Goal: Information Seeking & Learning: Learn about a topic

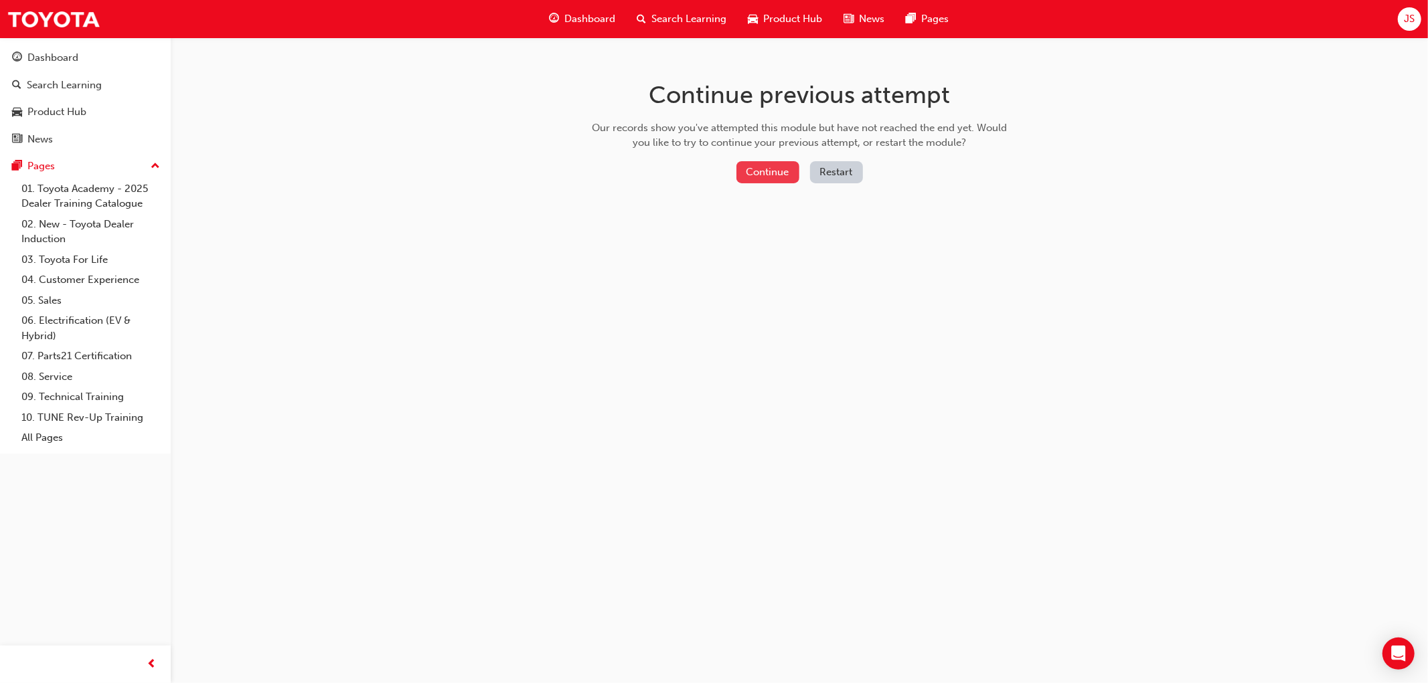
click at [760, 172] on button "Continue" at bounding box center [767, 172] width 63 height 22
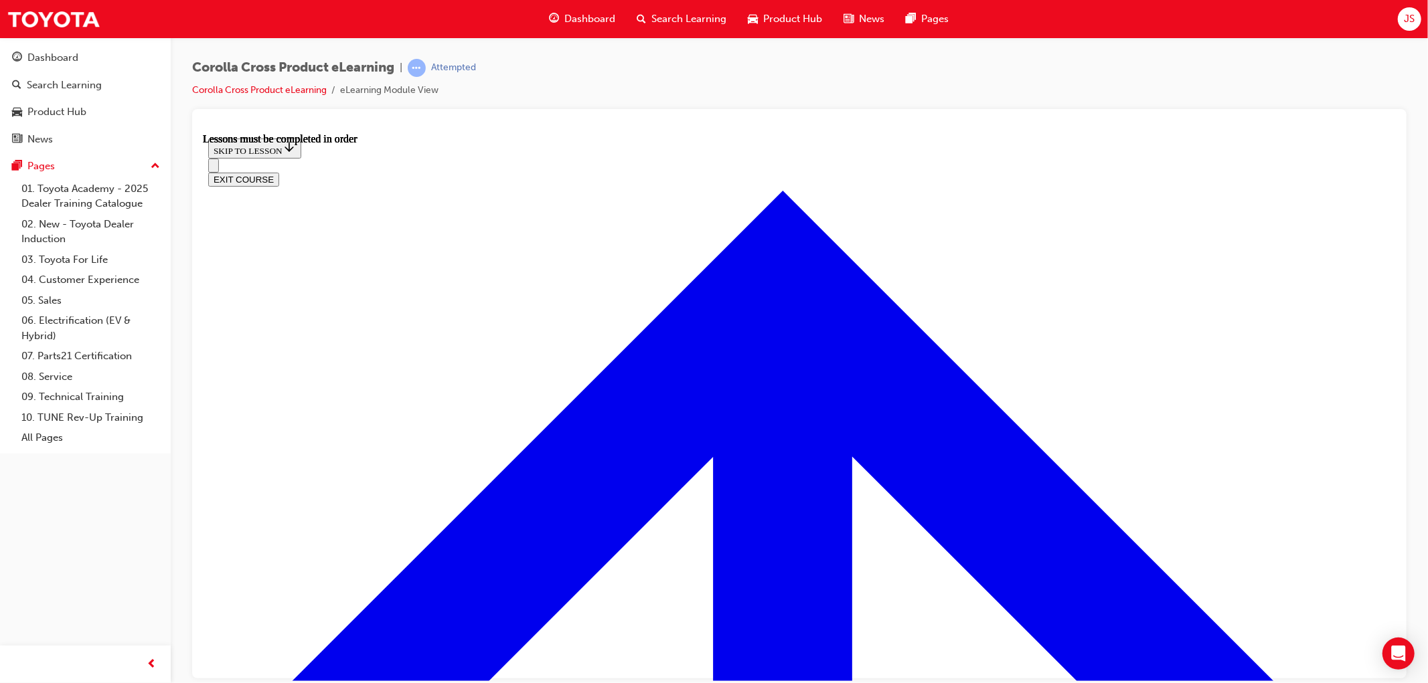
scroll to position [1088, 0]
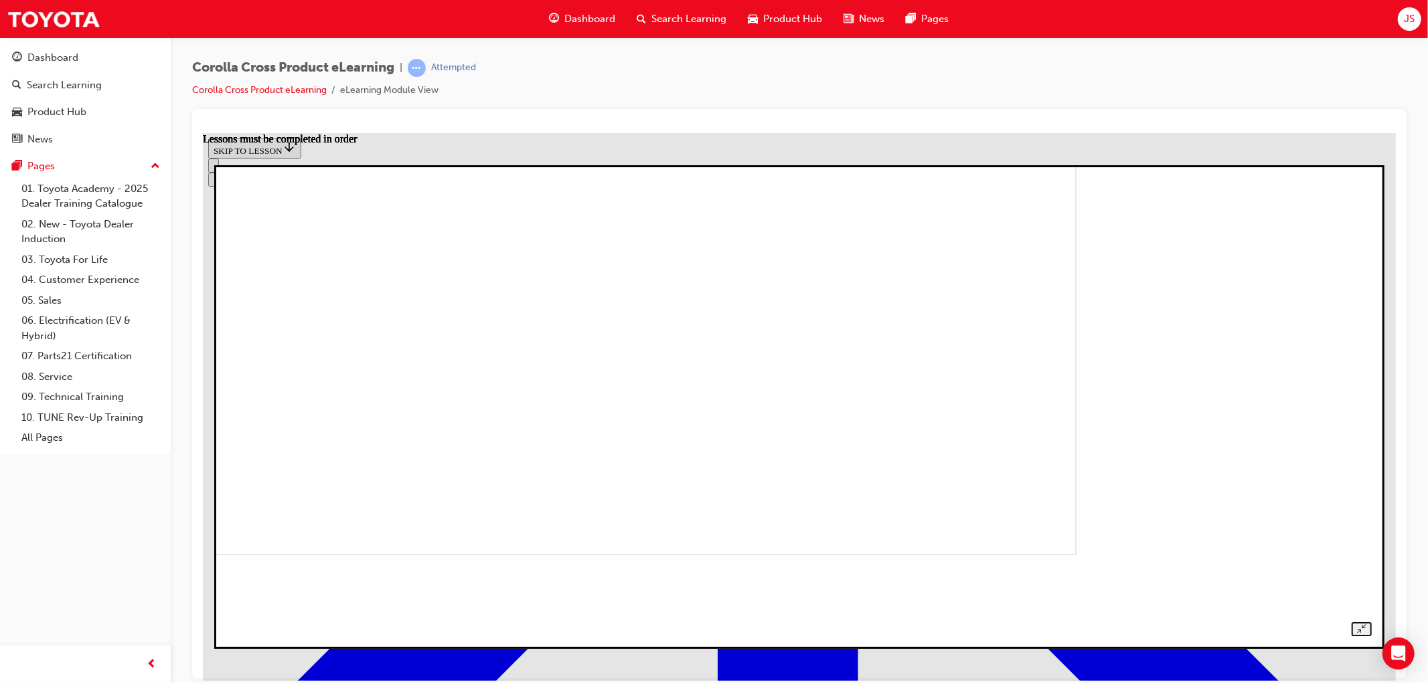
click at [799, 332] on img at bounding box center [513, 327] width 1125 height 455
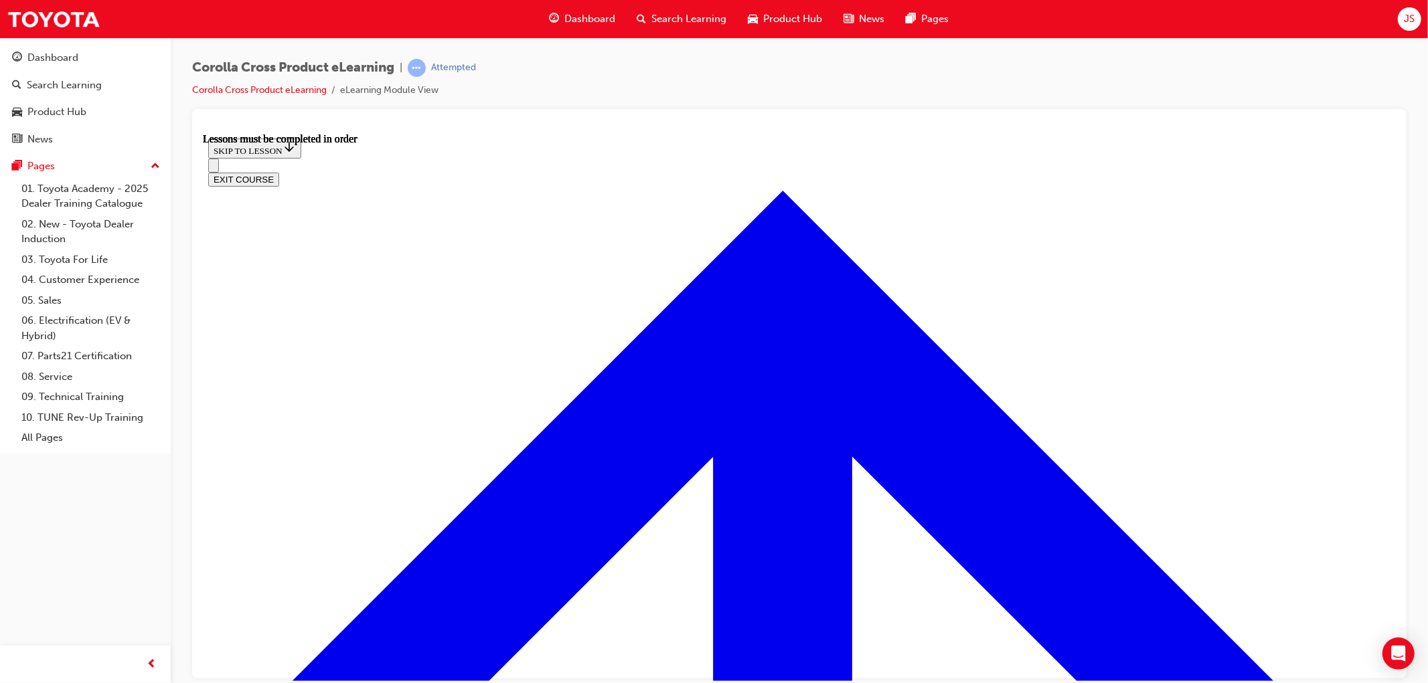
scroll to position [1103, 0]
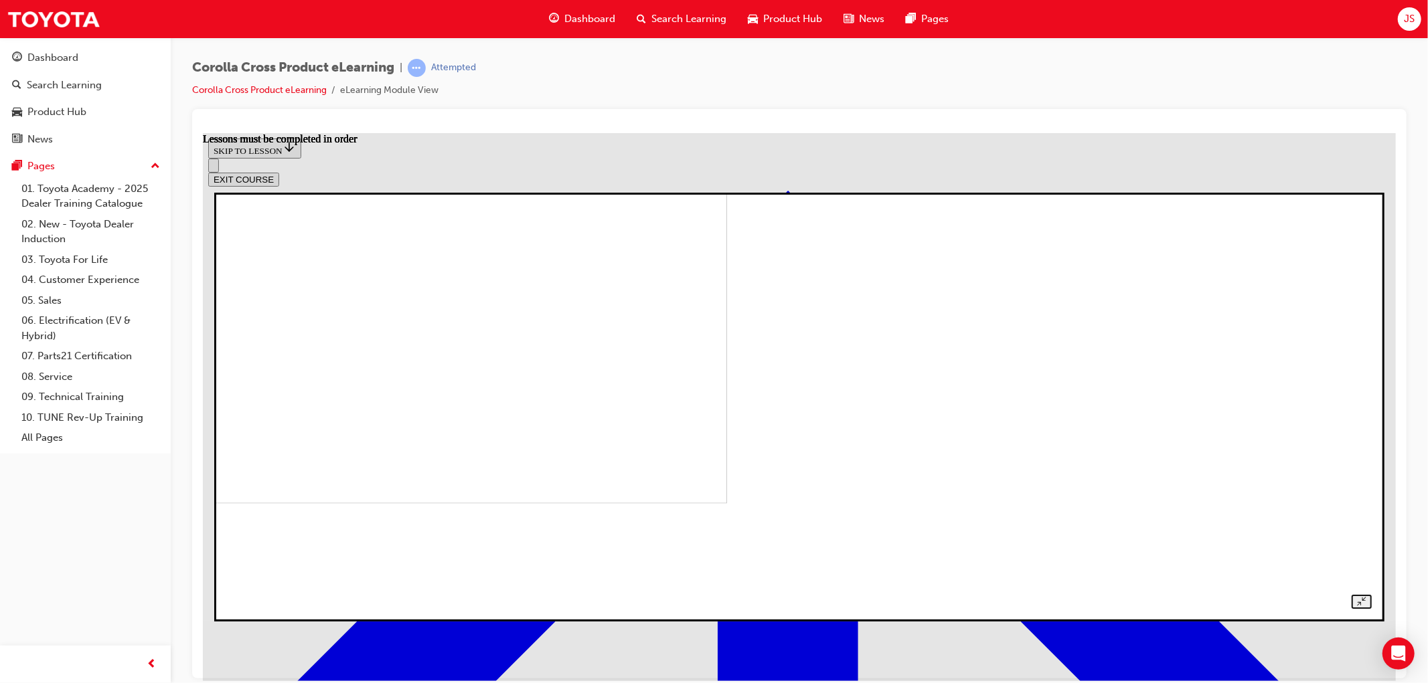
click at [727, 309] on img at bounding box center [164, 304] width 1125 height 400
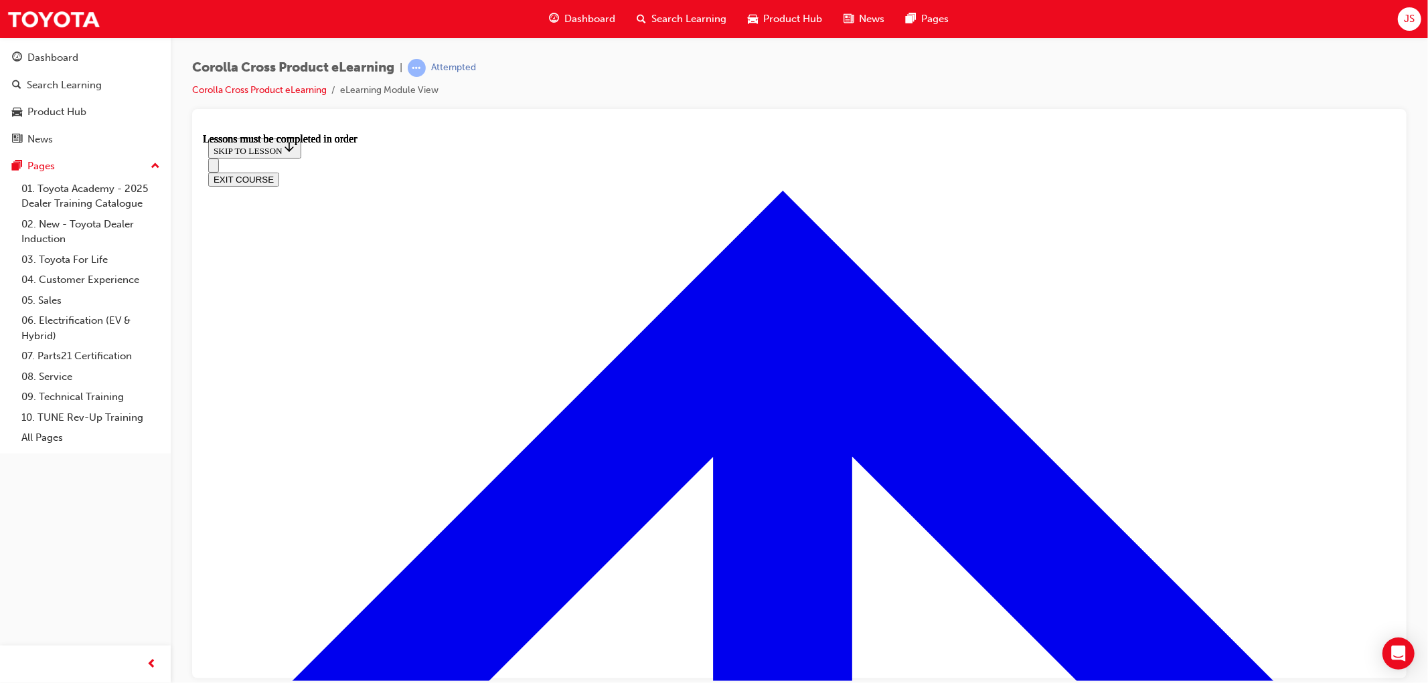
scroll to position [1092, 0]
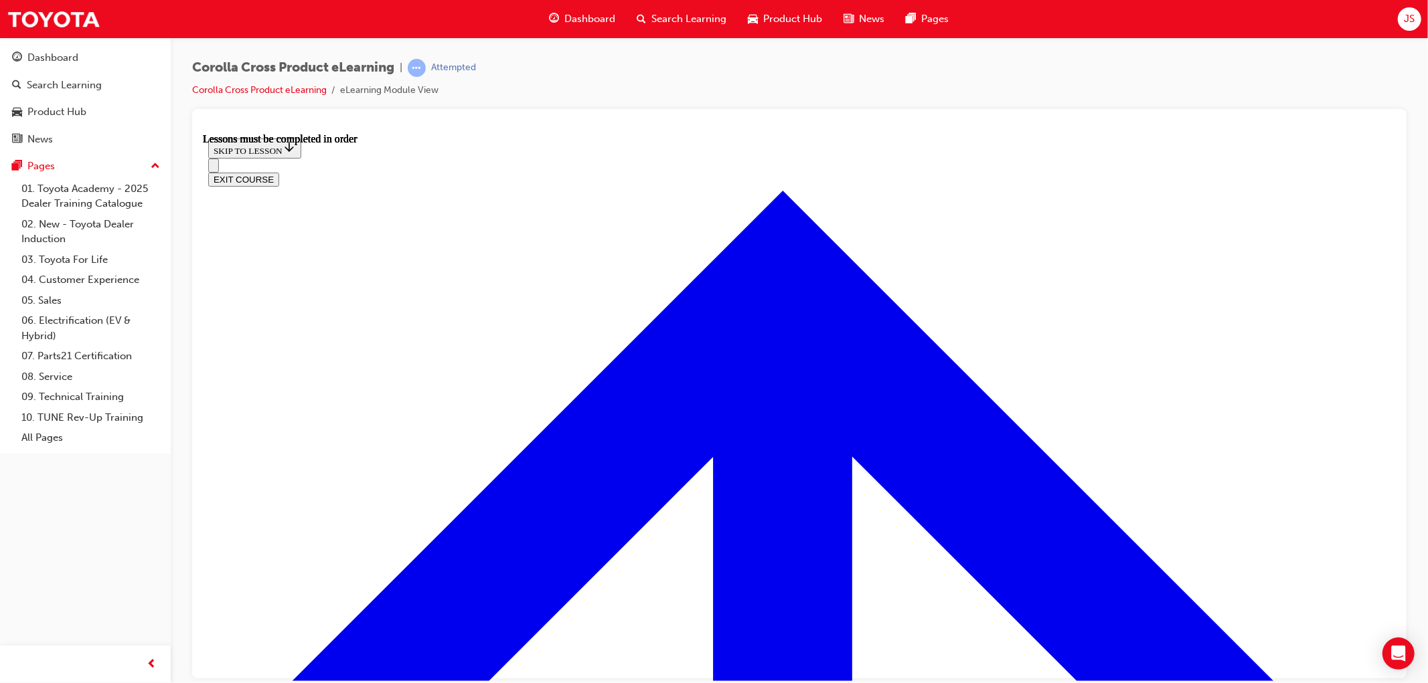
scroll to position [1334, 0]
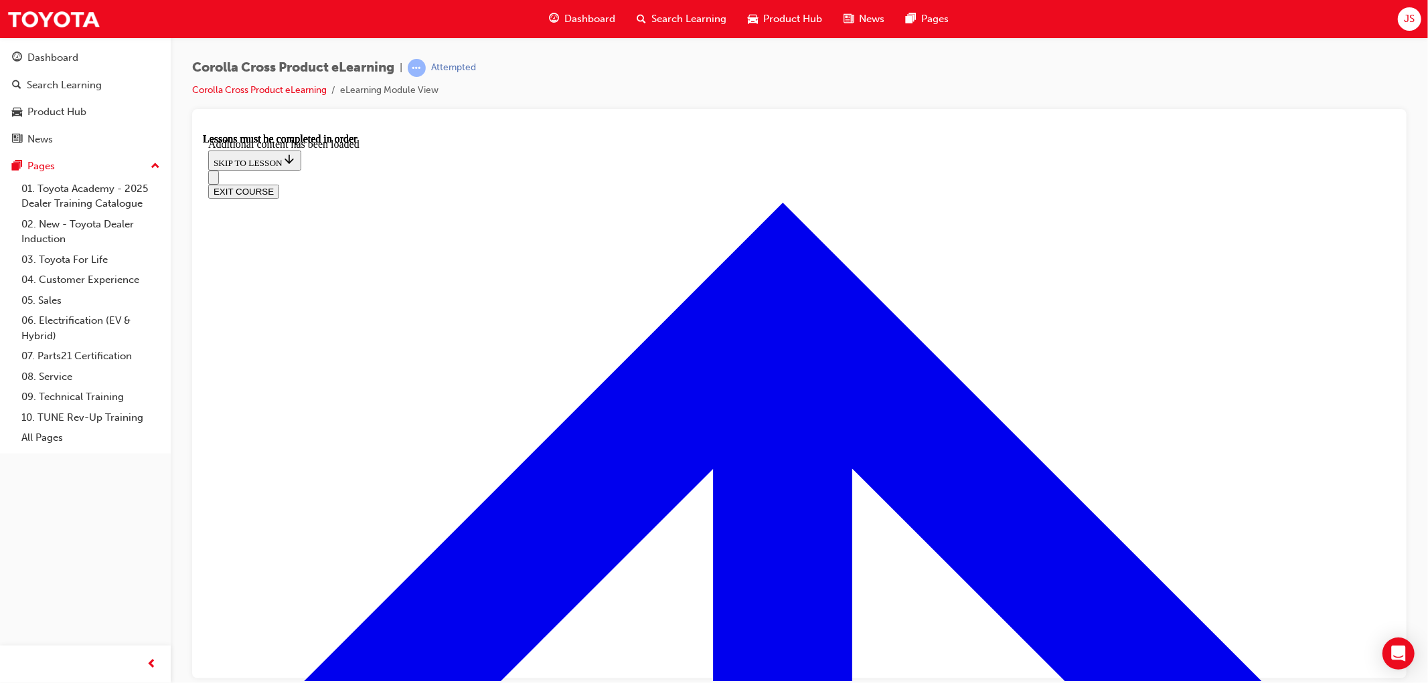
scroll to position [1691, 0]
radio input "true"
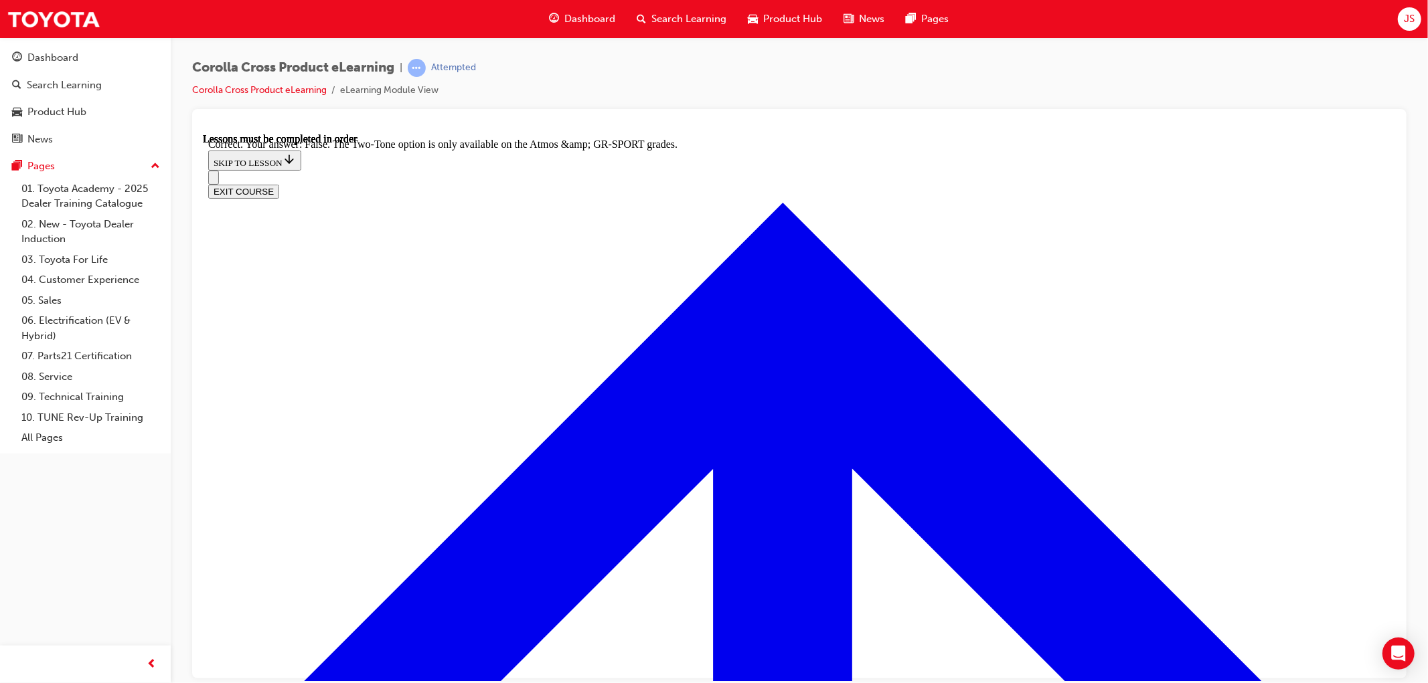
scroll to position [1908, 0]
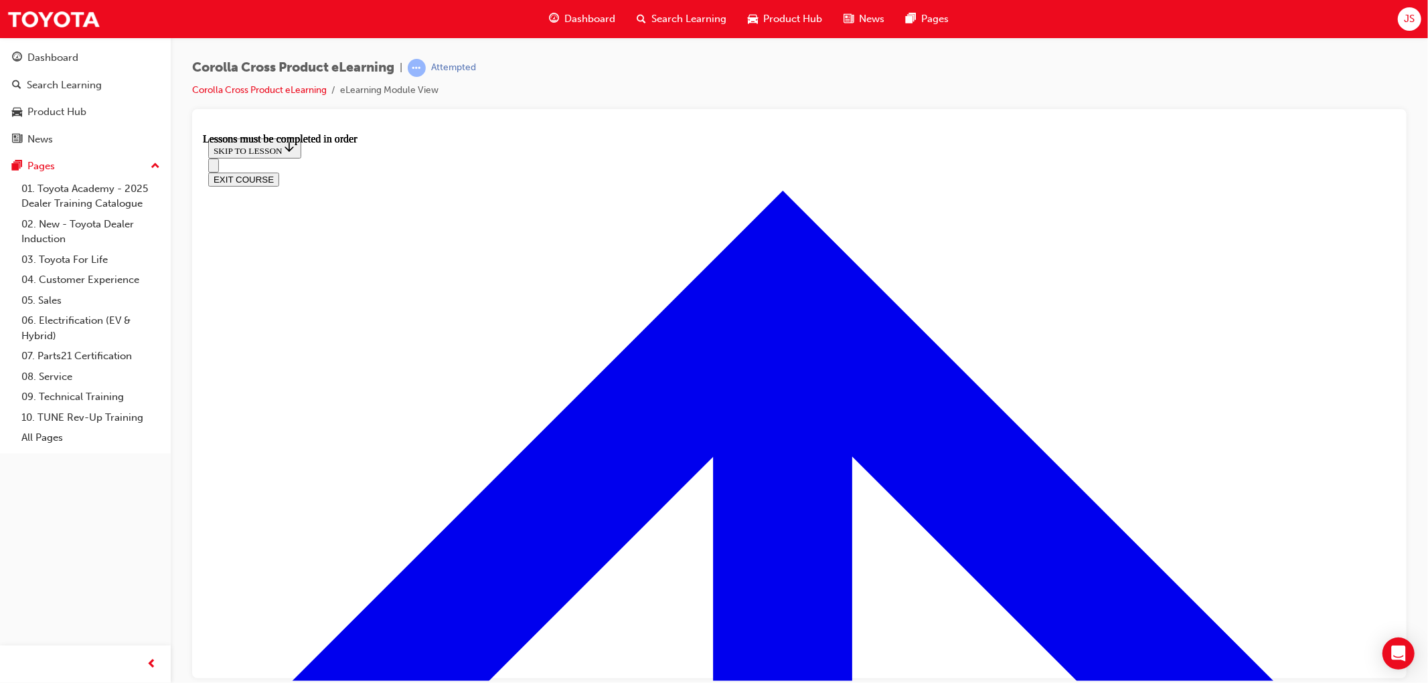
scroll to position [270, 0]
